Goal: Navigation & Orientation: Find specific page/section

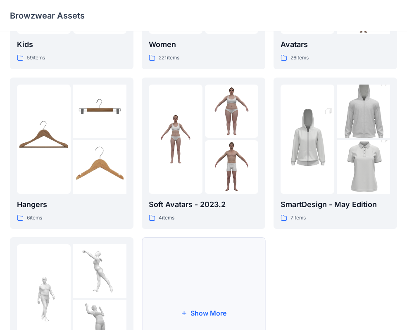
scroll to position [140, 0]
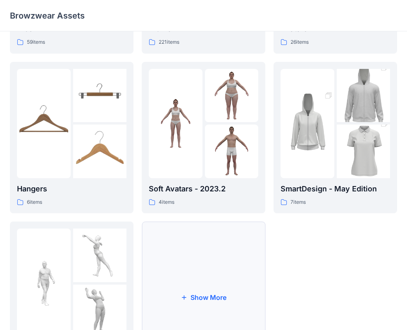
click at [197, 262] on button "Show More" at bounding box center [203, 298] width 123 height 152
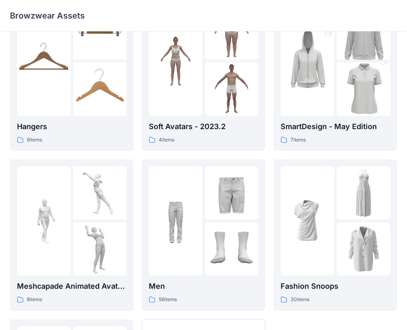
scroll to position [281, 0]
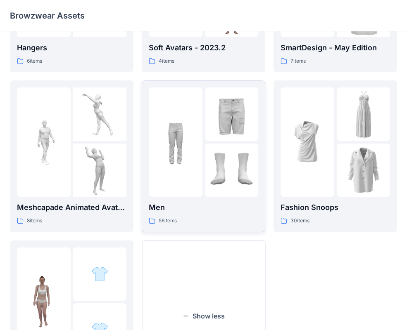
click at [233, 168] on img at bounding box center [232, 171] width 54 height 54
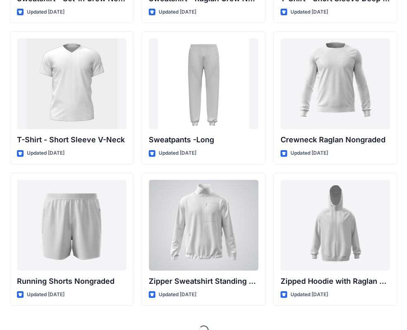
scroll to position [864, 0]
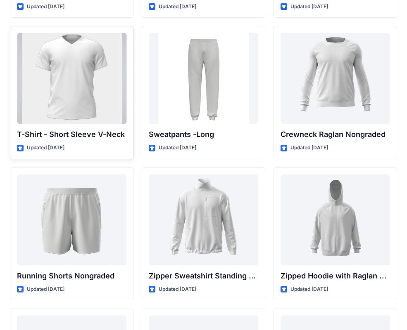
click at [65, 93] on div at bounding box center [71, 78] width 109 height 91
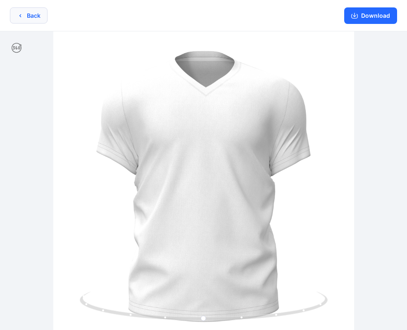
click at [23, 14] on icon "button" at bounding box center [20, 15] width 7 height 7
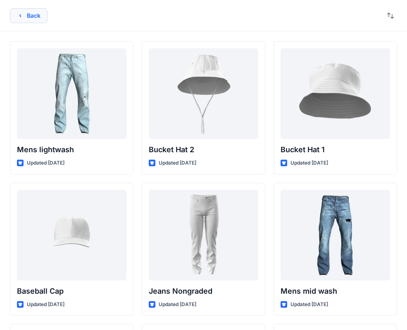
click at [29, 19] on button "Back" at bounding box center [29, 15] width 38 height 15
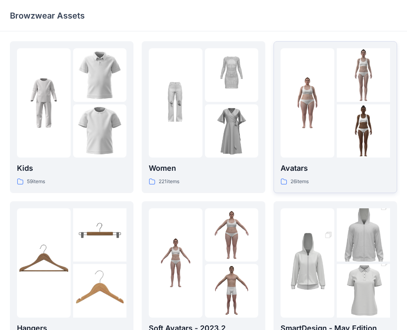
click at [306, 122] on img at bounding box center [307, 103] width 54 height 54
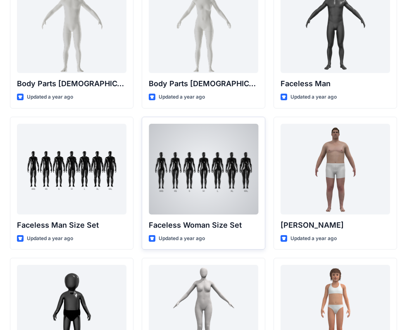
scroll to position [354, 0]
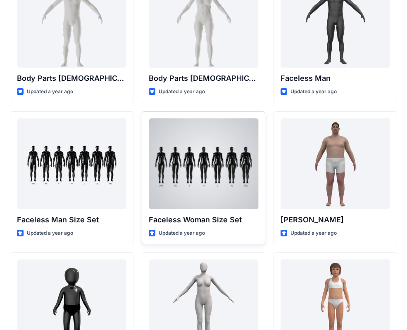
click at [195, 158] on div at bounding box center [203, 164] width 109 height 91
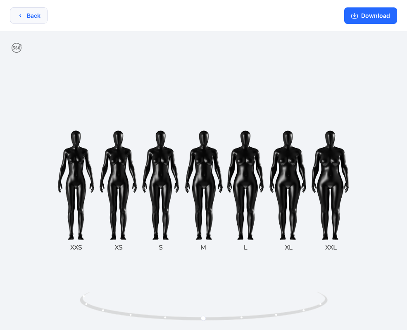
click at [21, 21] on button "Back" at bounding box center [29, 15] width 38 height 16
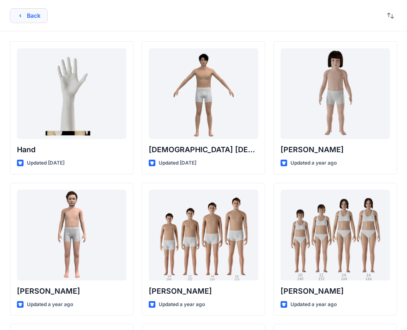
click at [28, 17] on button "Back" at bounding box center [29, 15] width 38 height 15
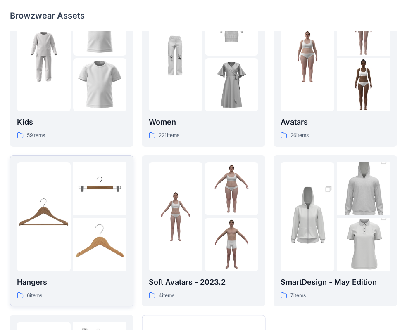
scroll to position [52, 0]
